Goal: Information Seeking & Learning: Learn about a topic

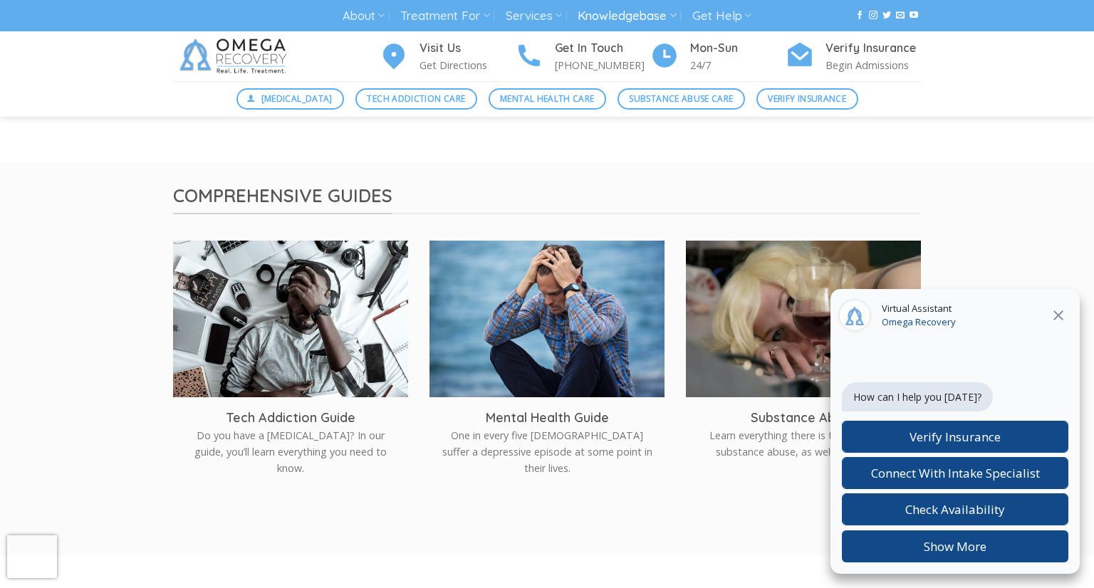
scroll to position [239, 0]
click at [1062, 315] on icon at bounding box center [1057, 315] width 17 height 17
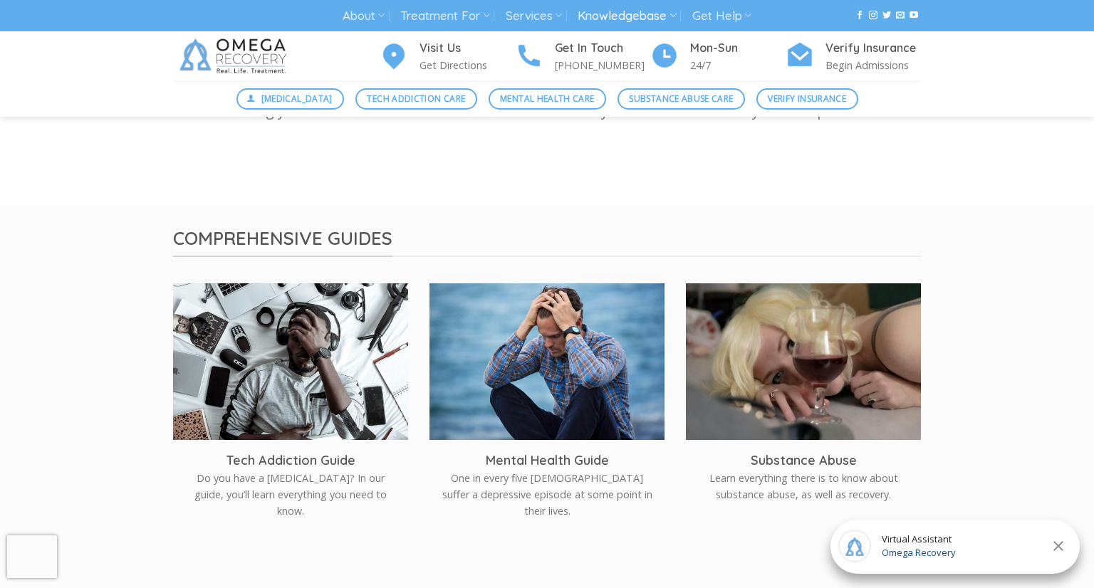
scroll to position [199, 0]
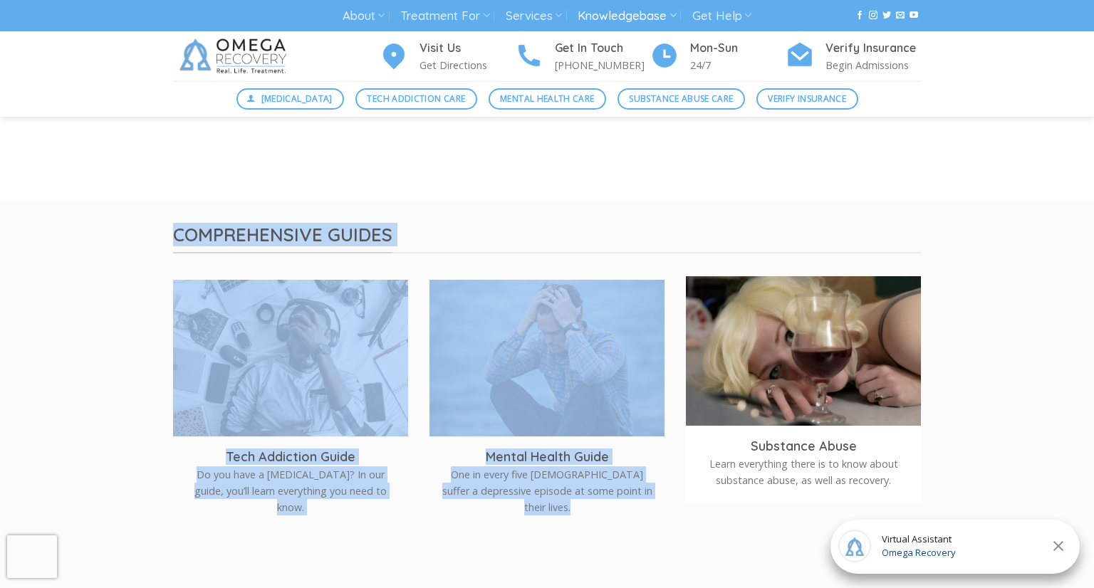
drag, startPoint x: 99, startPoint y: 224, endPoint x: 705, endPoint y: 417, distance: 636.1
click at [705, 417] on div "Comprehensive Guides Tech Addiction Guide Do you have a [MEDICAL_DATA]? In our …" at bounding box center [547, 398] width 1094 height 350
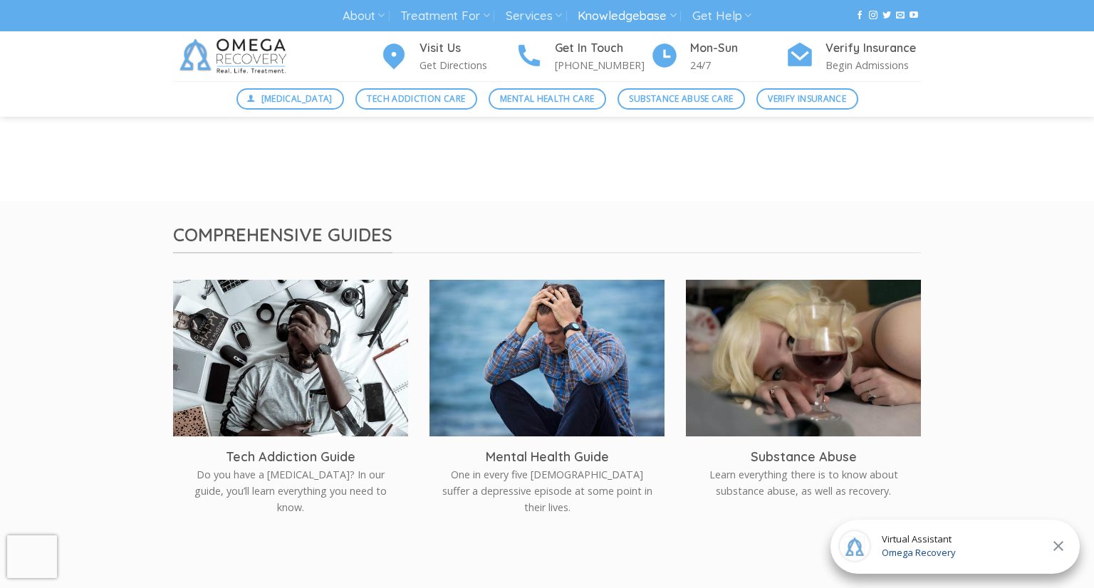
click at [871, 176] on div at bounding box center [547, 66] width 1094 height 269
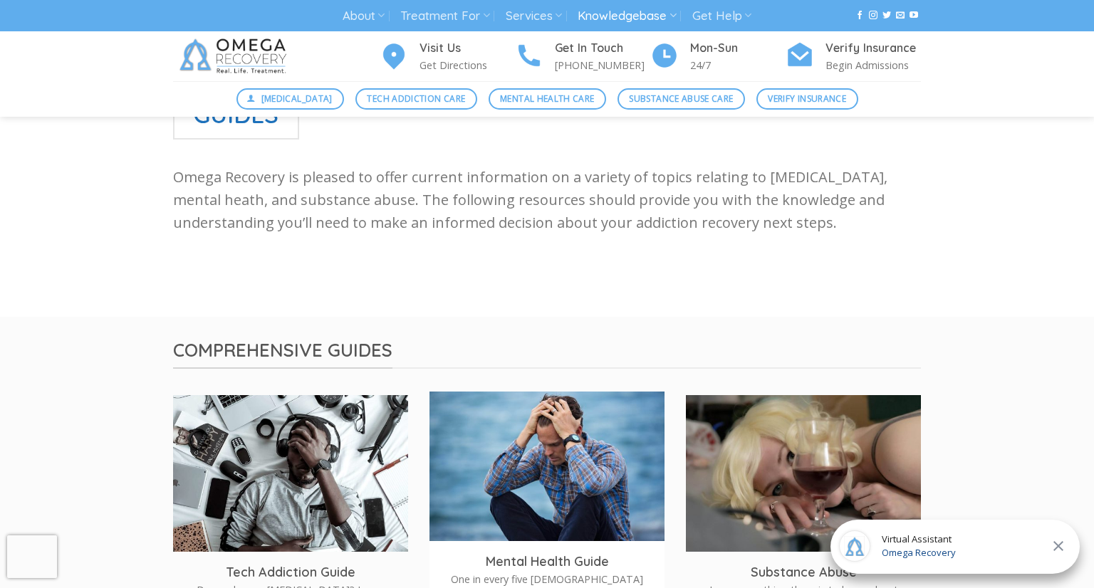
scroll to position [0, 0]
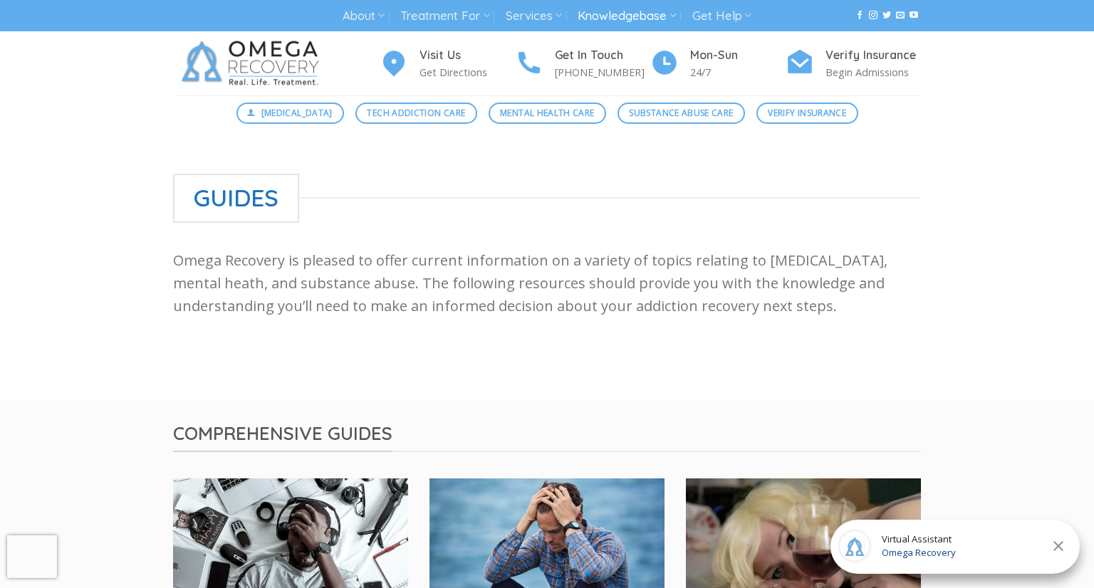
click at [234, 56] on img at bounding box center [253, 63] width 160 height 64
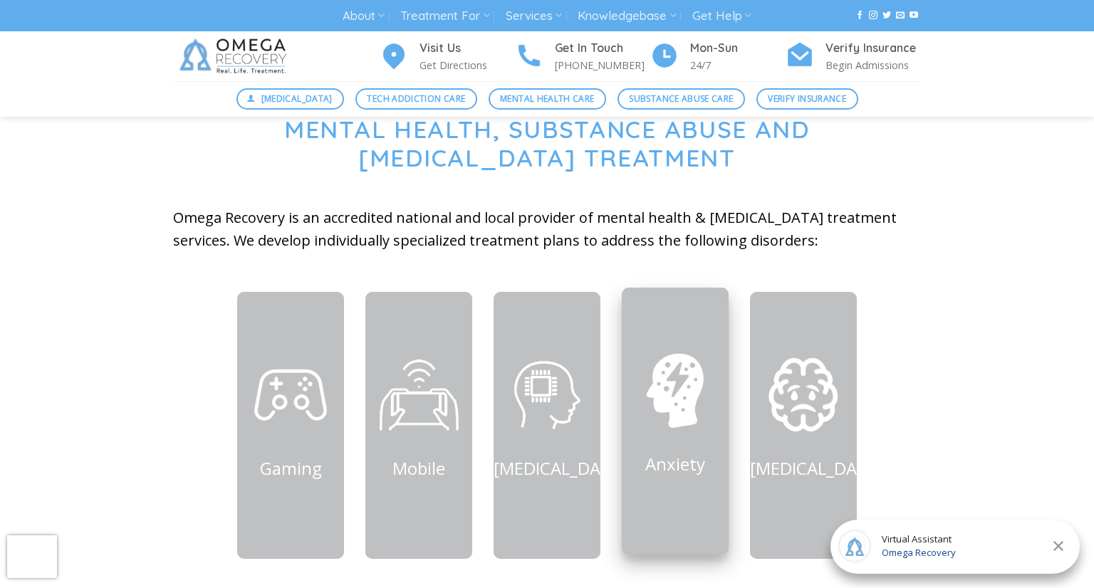
scroll to position [508, 0]
